Goal: Navigation & Orientation: Find specific page/section

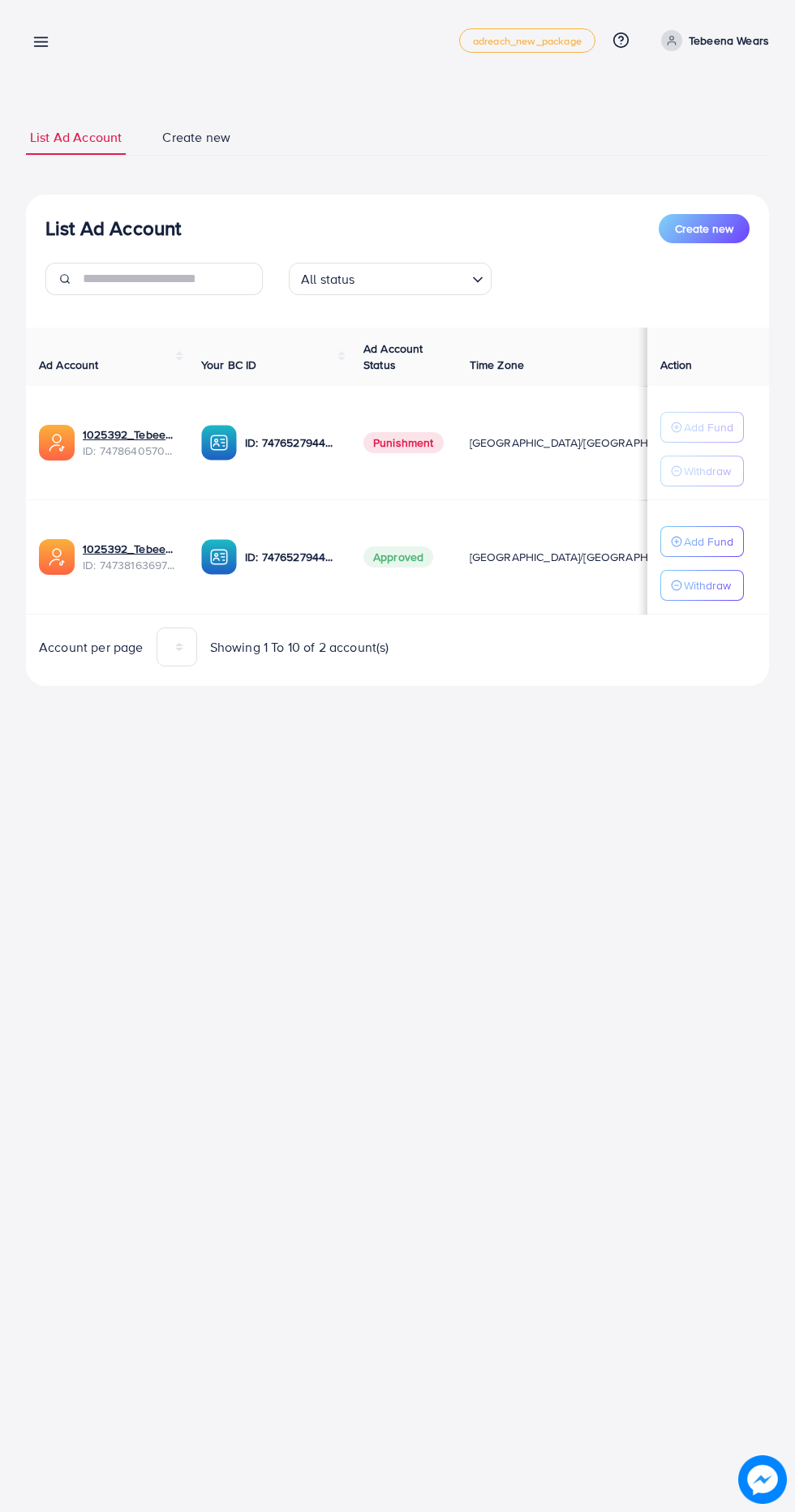
click at [41, 47] on line at bounding box center [41, 47] width 13 height 0
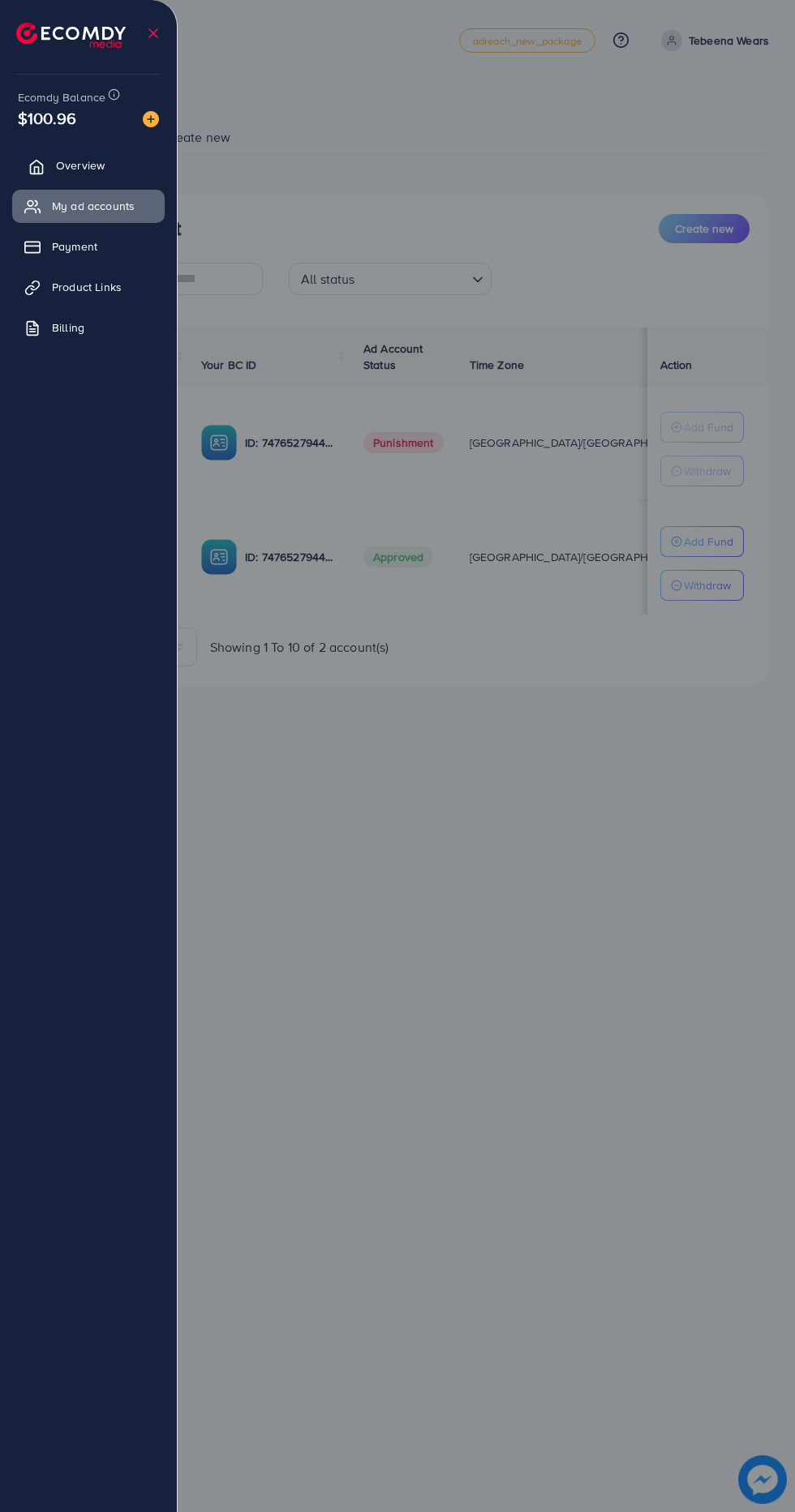
click at [33, 169] on icon at bounding box center [36, 167] width 16 height 16
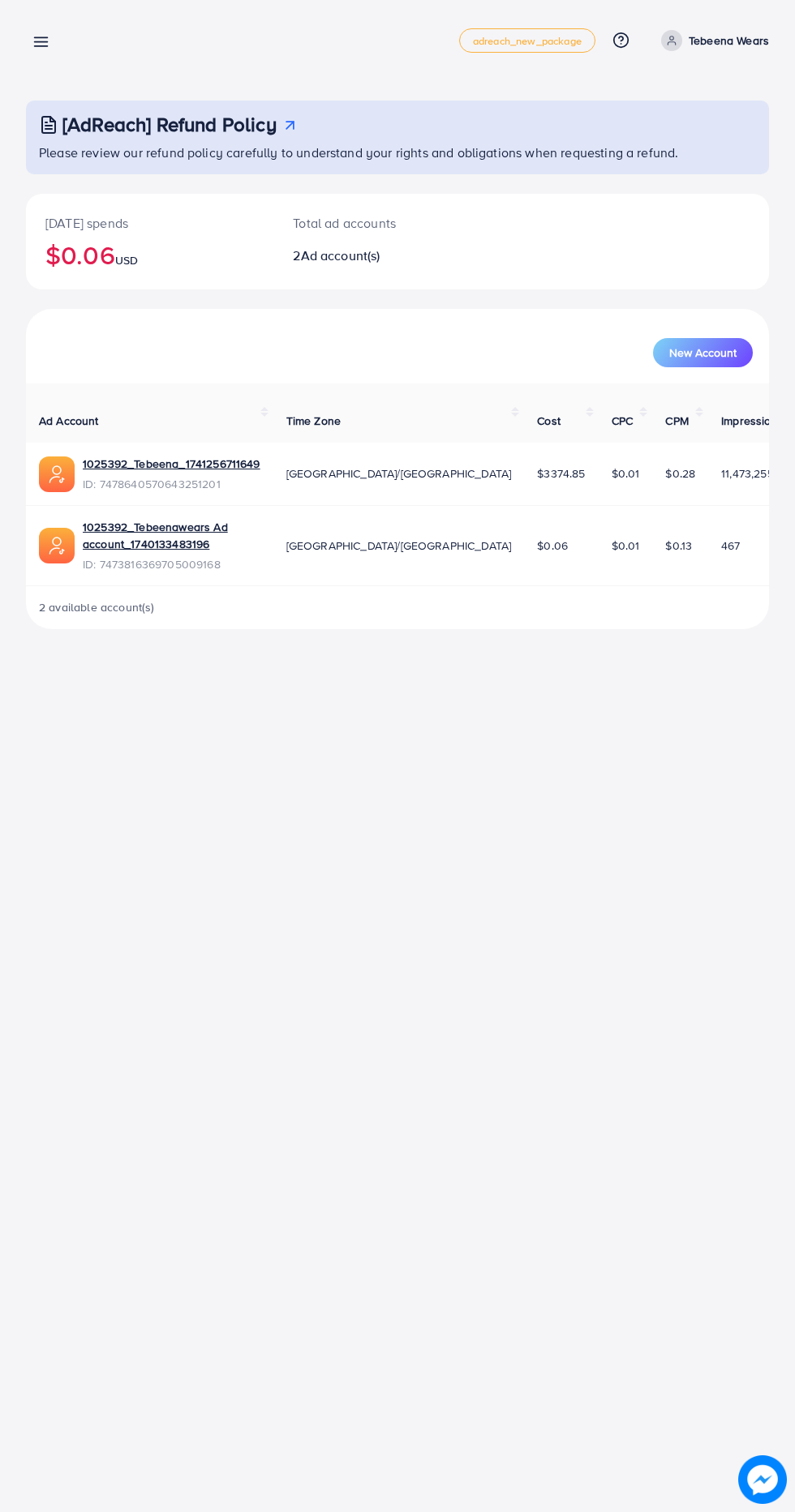
click at [41, 48] on icon at bounding box center [41, 42] width 17 height 17
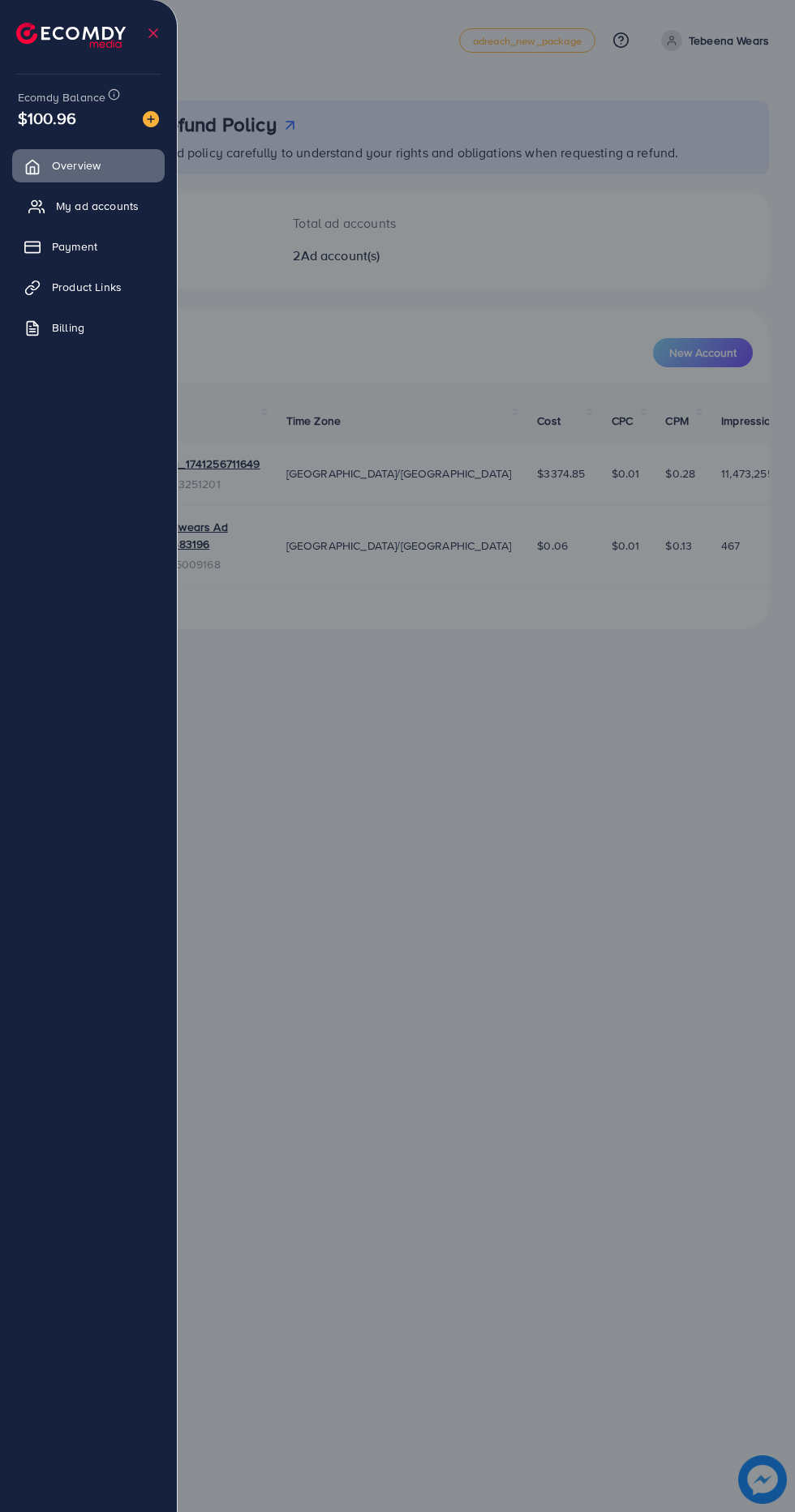
click at [34, 203] on icon at bounding box center [36, 206] width 16 height 16
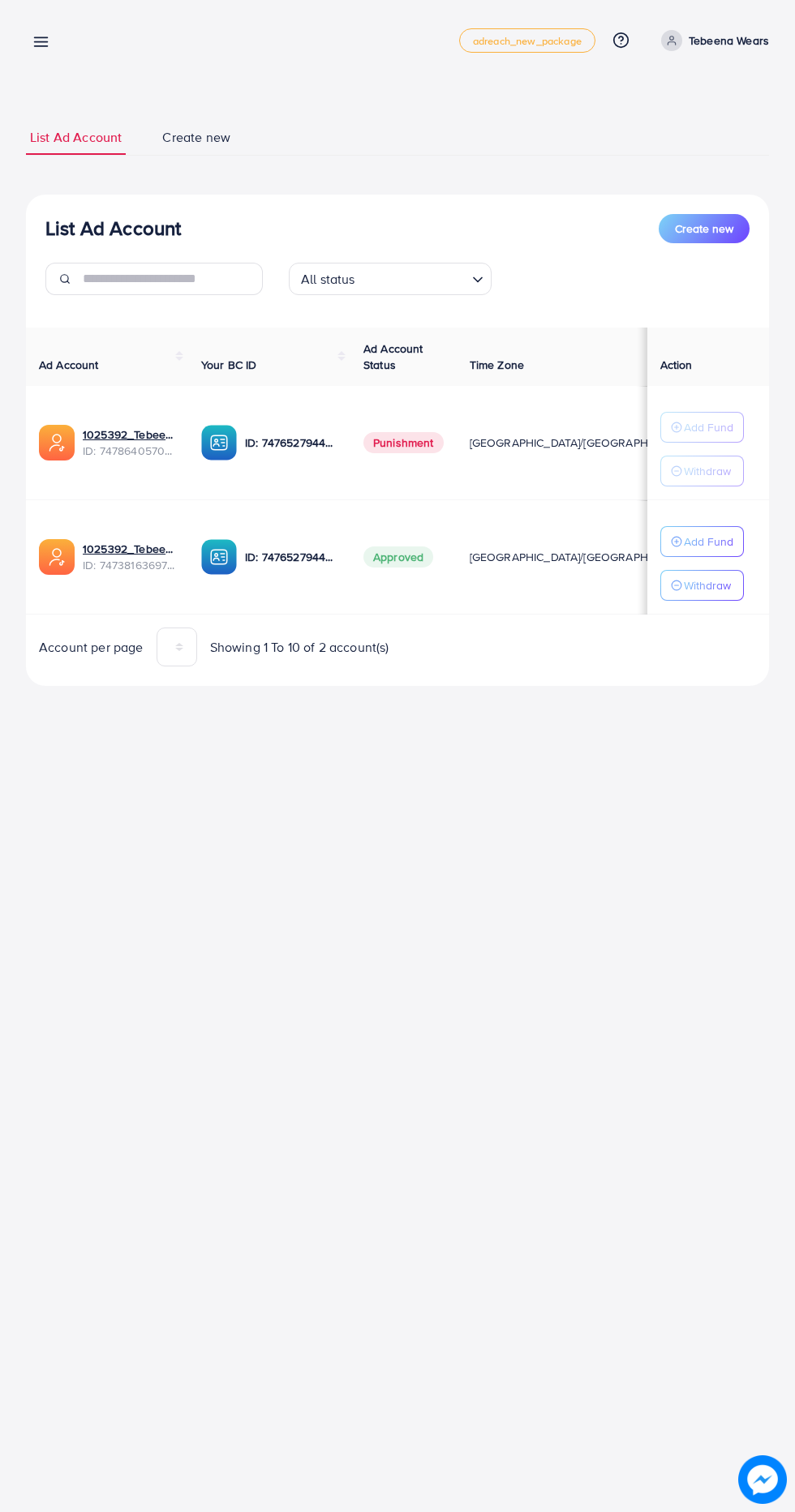
click at [41, 47] on line at bounding box center [41, 47] width 13 height 0
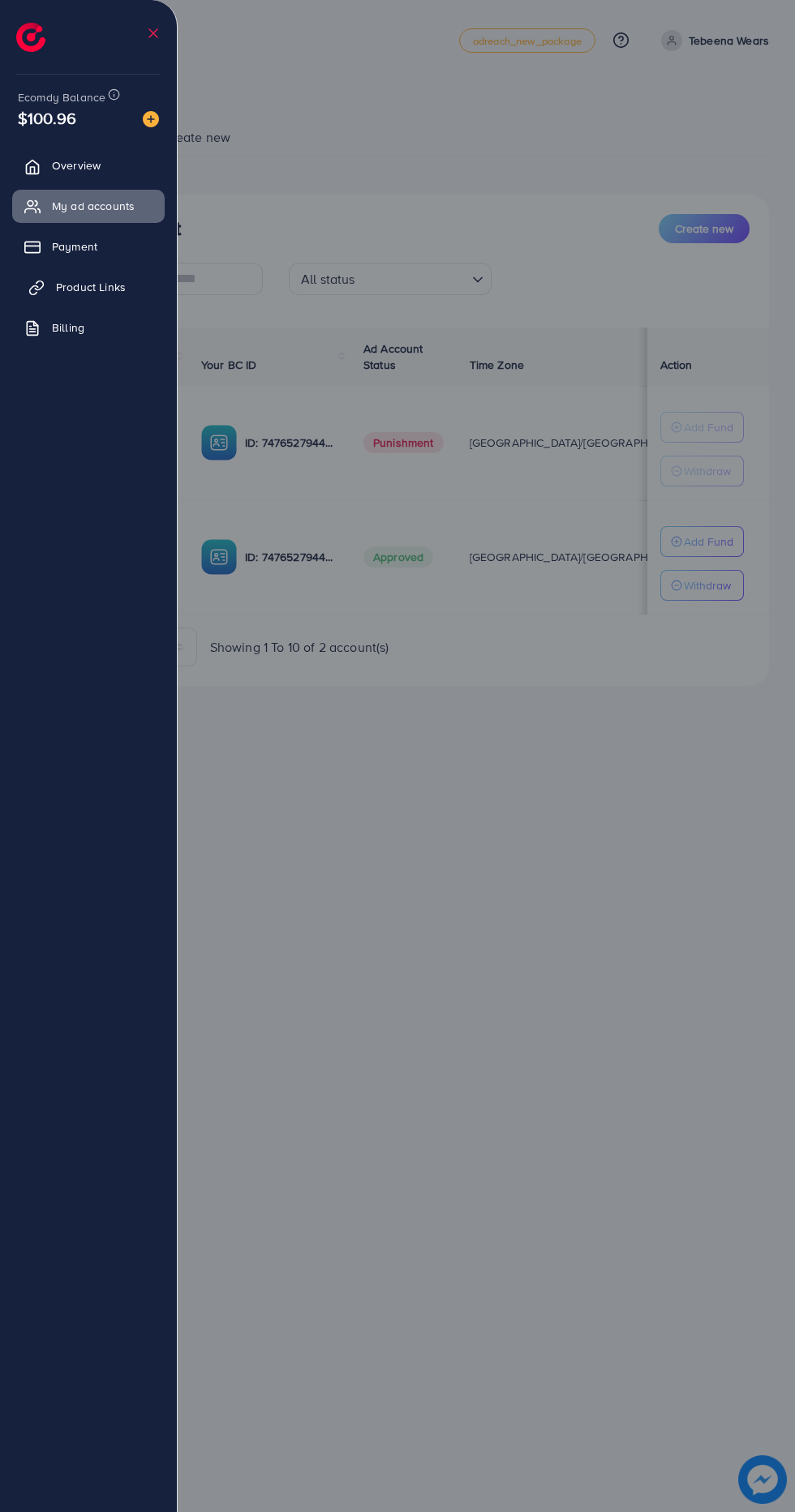
click at [35, 288] on icon at bounding box center [38, 286] width 8 height 9
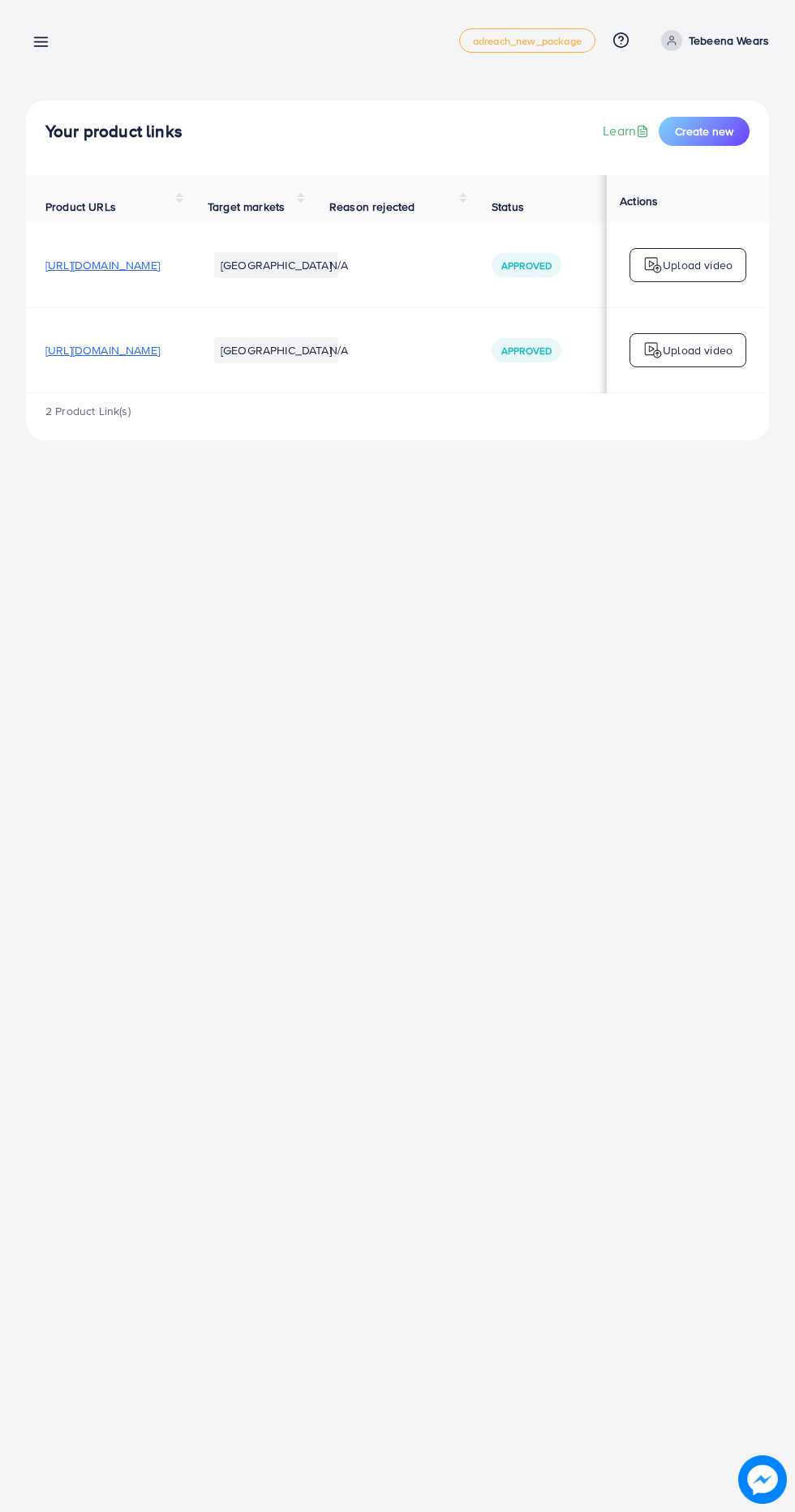
click at [37, 44] on icon at bounding box center [41, 42] width 17 height 17
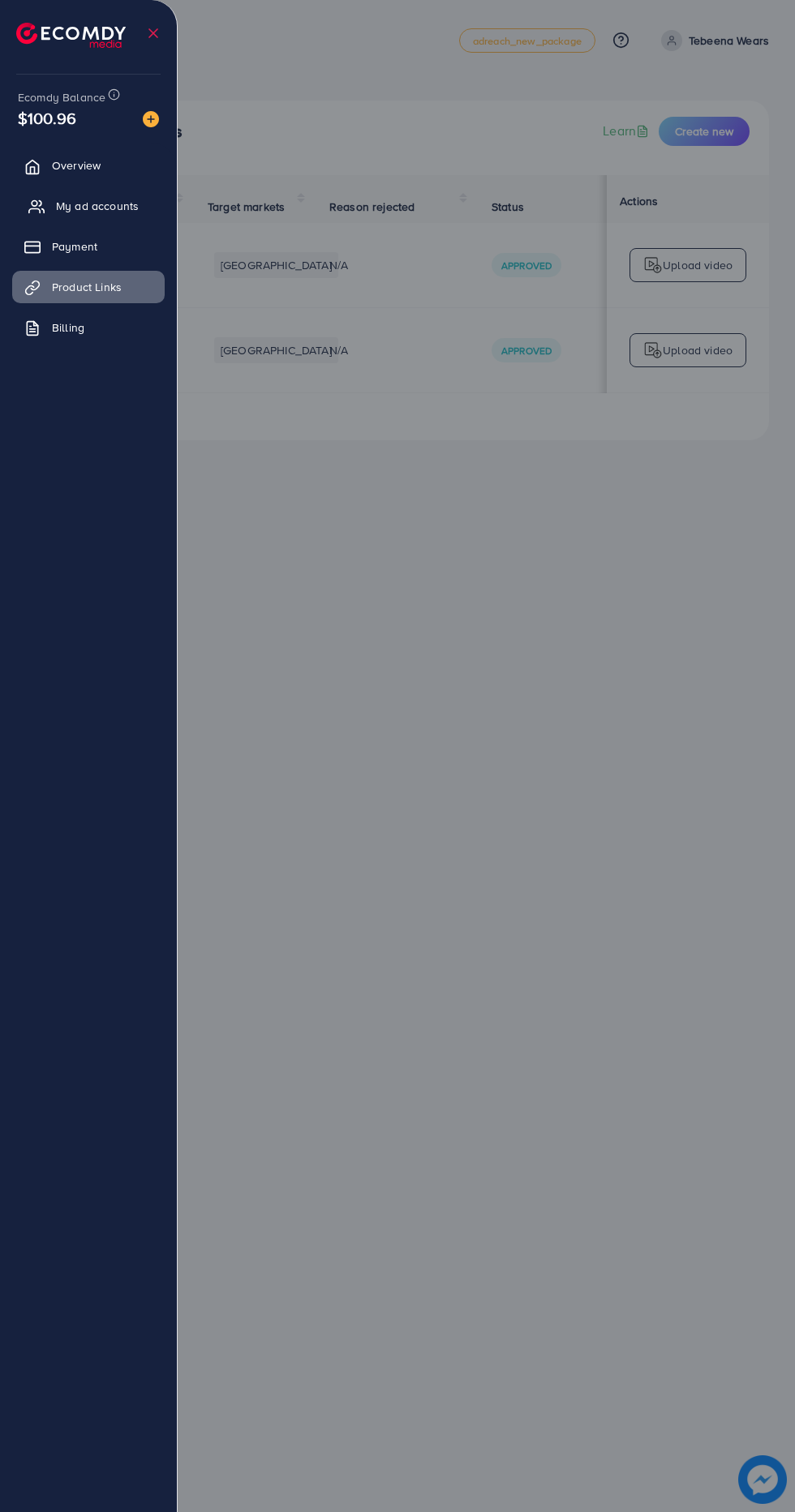
click at [44, 205] on icon at bounding box center [36, 206] width 16 height 16
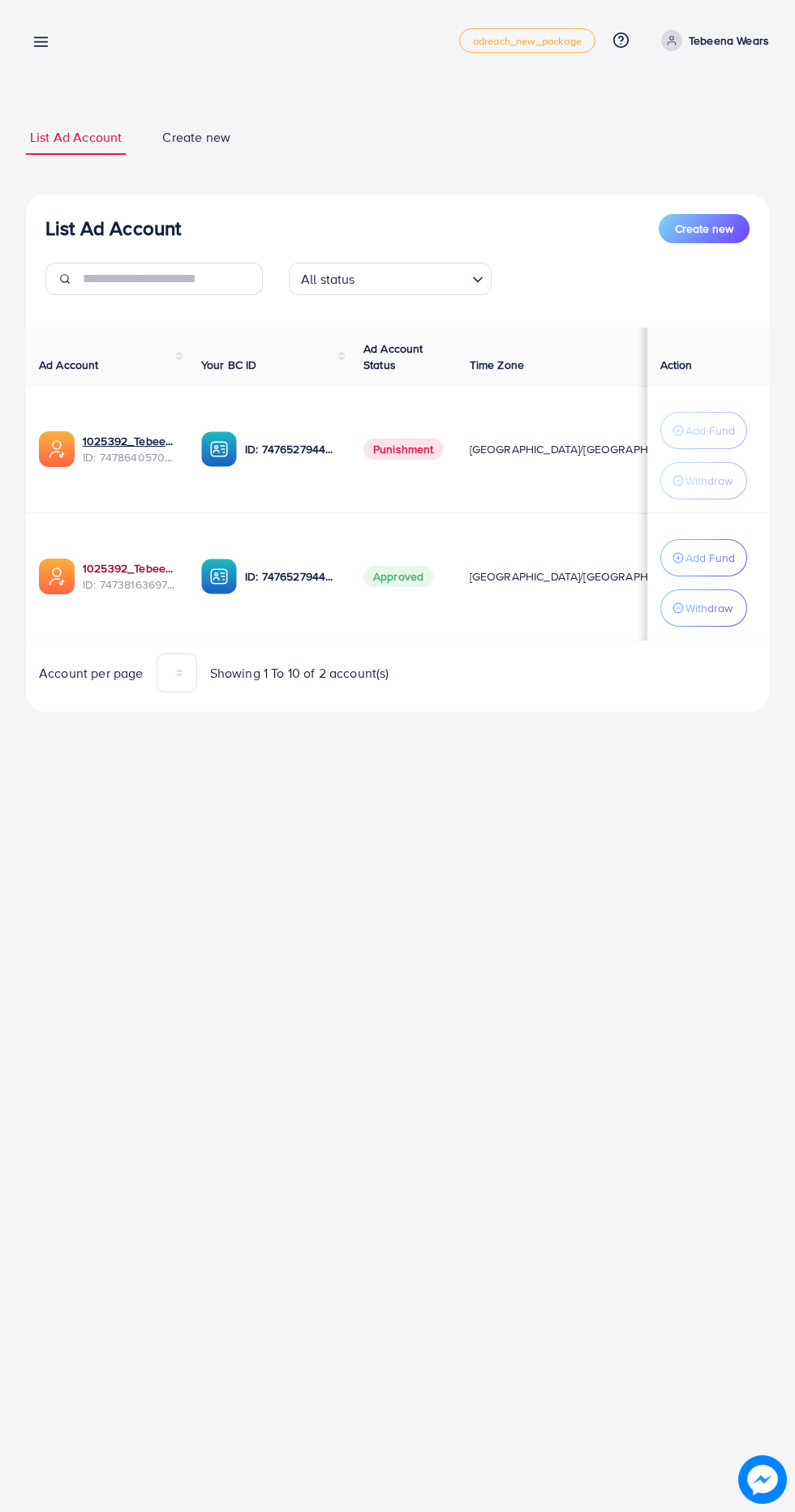
click at [92, 565] on link "1025392_Tebeenawears Ad account_1740133483196" at bounding box center [129, 568] width 92 height 16
